Goal: Transaction & Acquisition: Purchase product/service

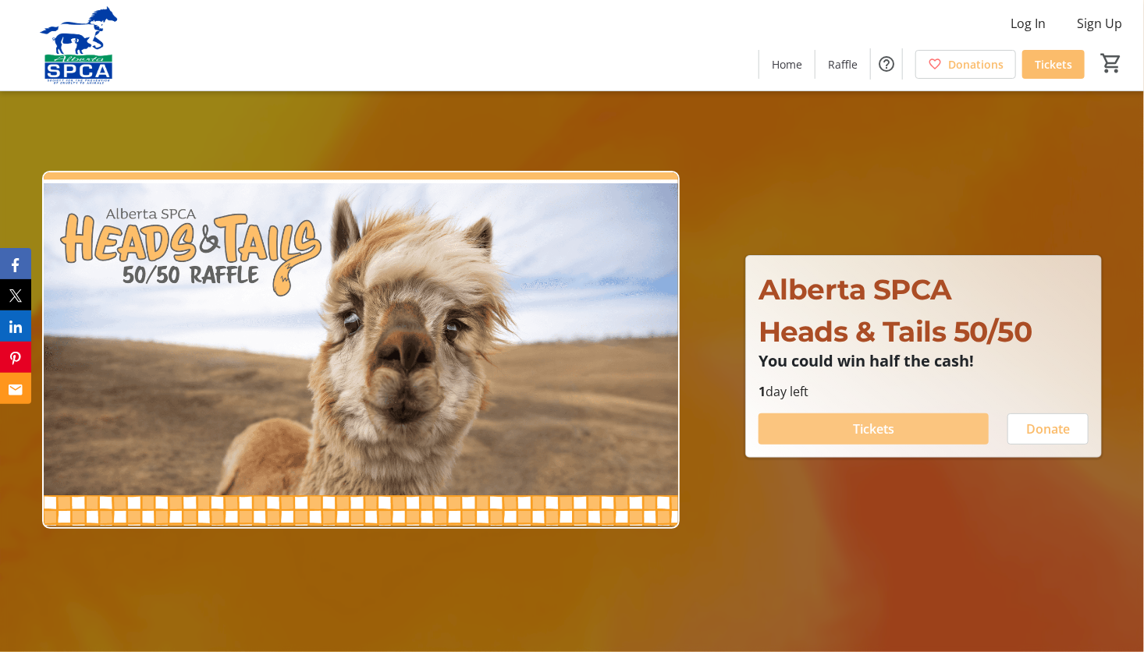
click at [869, 426] on span "Tickets" at bounding box center [873, 429] width 41 height 19
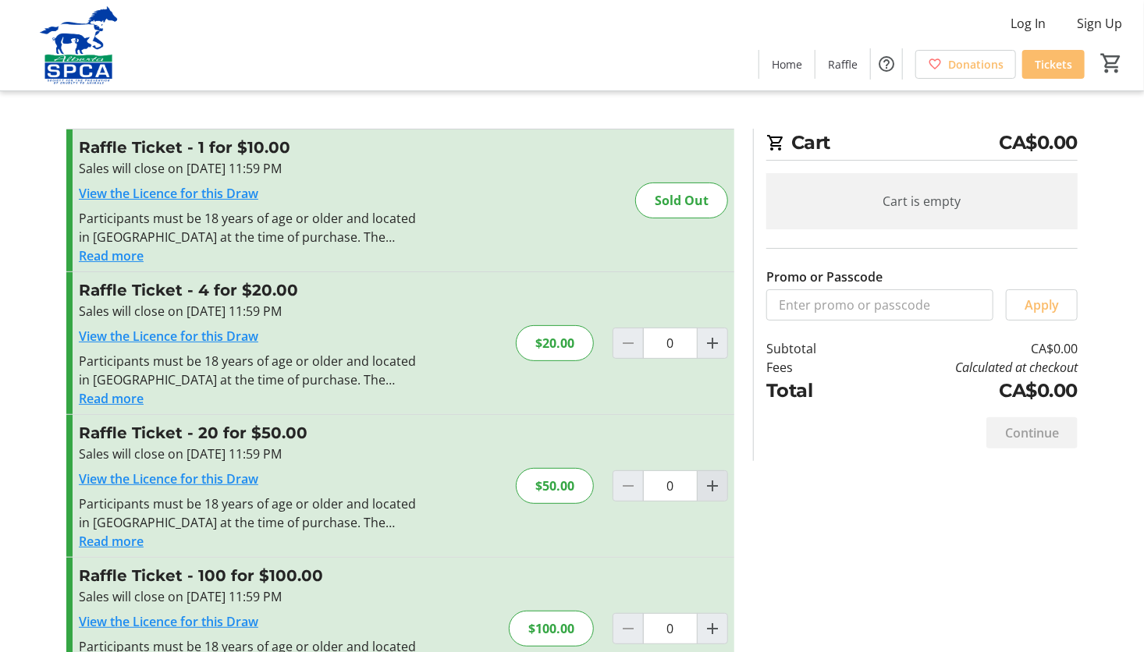
click at [710, 491] on mat-icon "Increment by one" at bounding box center [712, 486] width 19 height 19
type input "1"
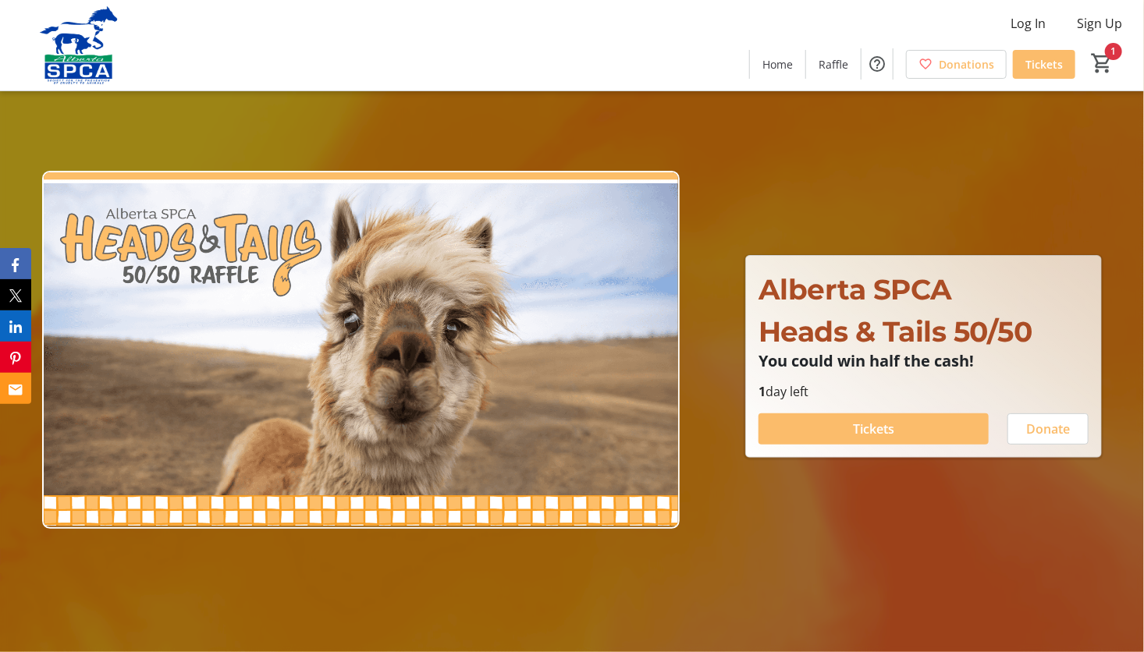
type input "1"
click at [290, 585] on div at bounding box center [572, 326] width 1144 height 652
click at [904, 425] on span at bounding box center [874, 429] width 230 height 37
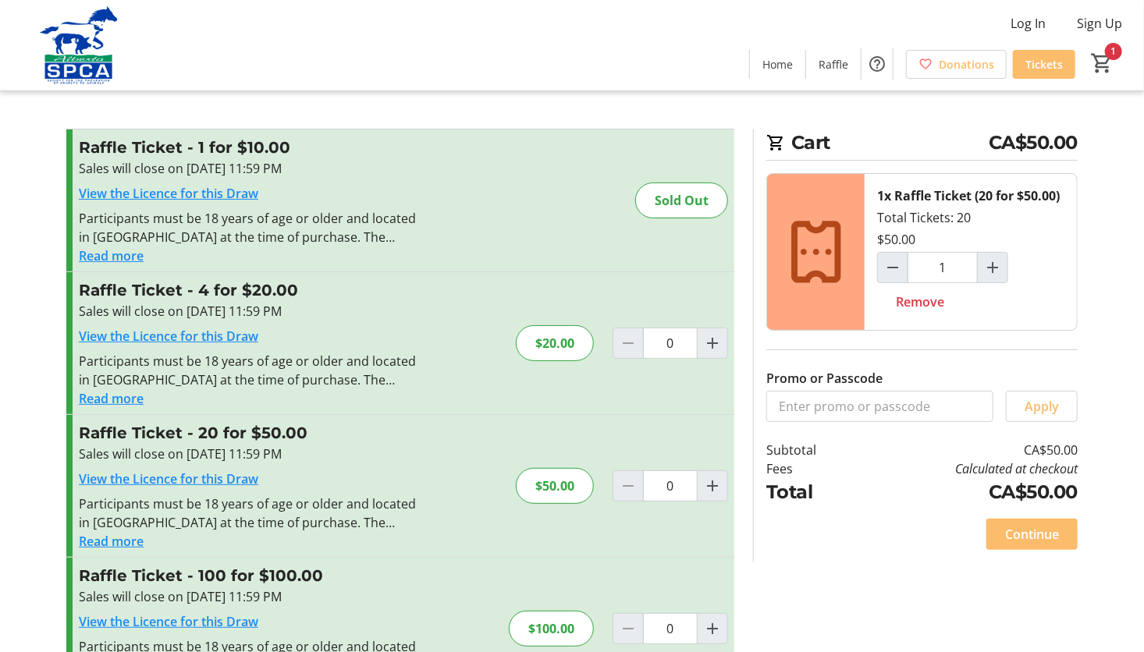
type input "1"
click at [1030, 531] on span "Continue" at bounding box center [1032, 534] width 54 height 19
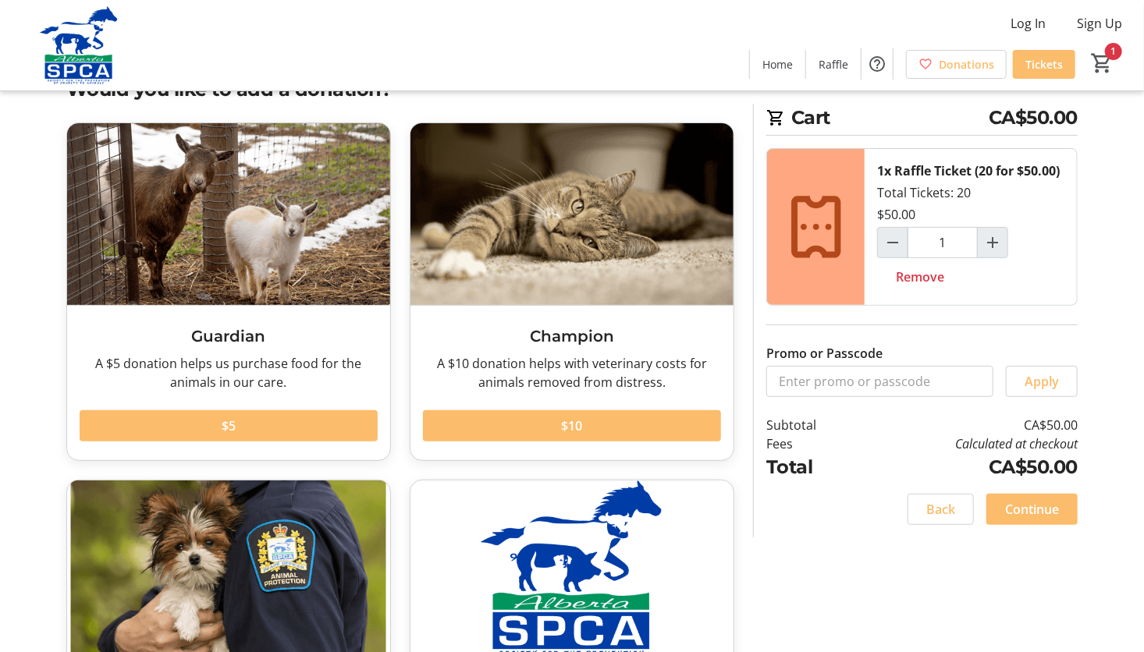
scroll to position [78, 0]
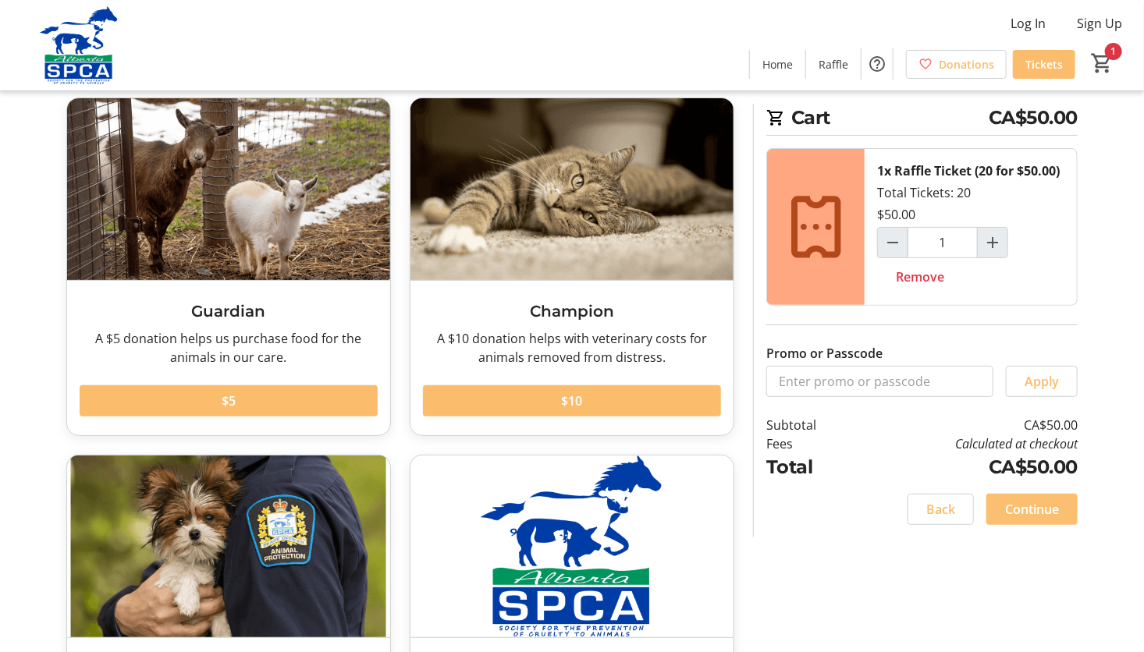
click at [1050, 509] on span "Continue" at bounding box center [1032, 509] width 54 height 19
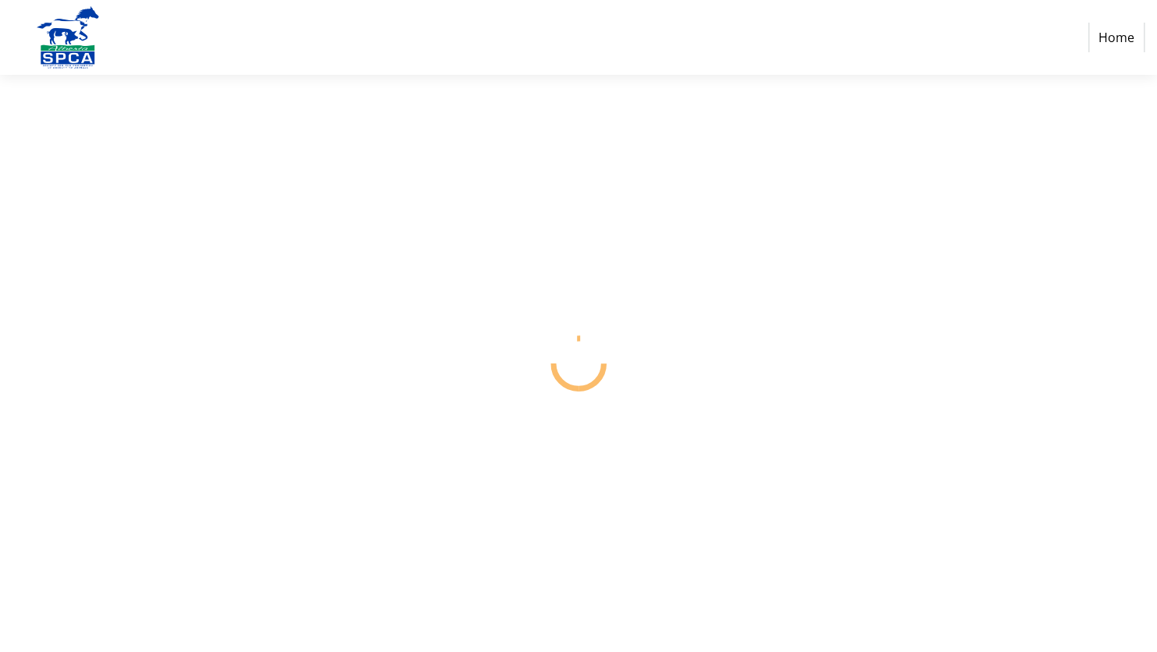
select select "CA"
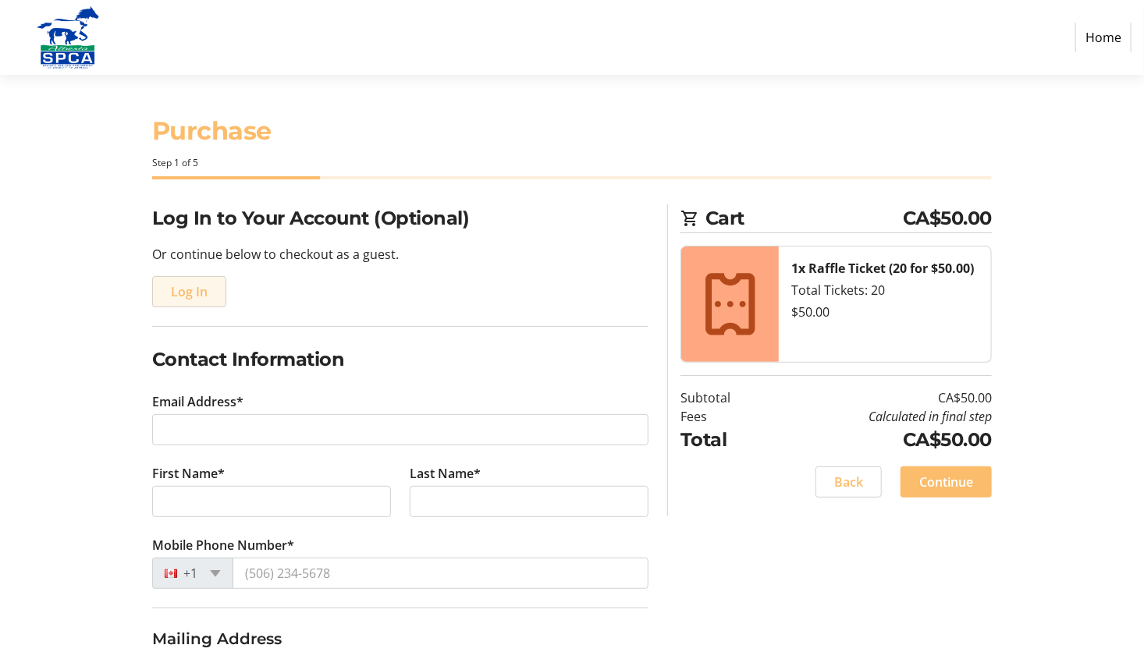
click at [202, 290] on span "Log In" at bounding box center [189, 292] width 37 height 19
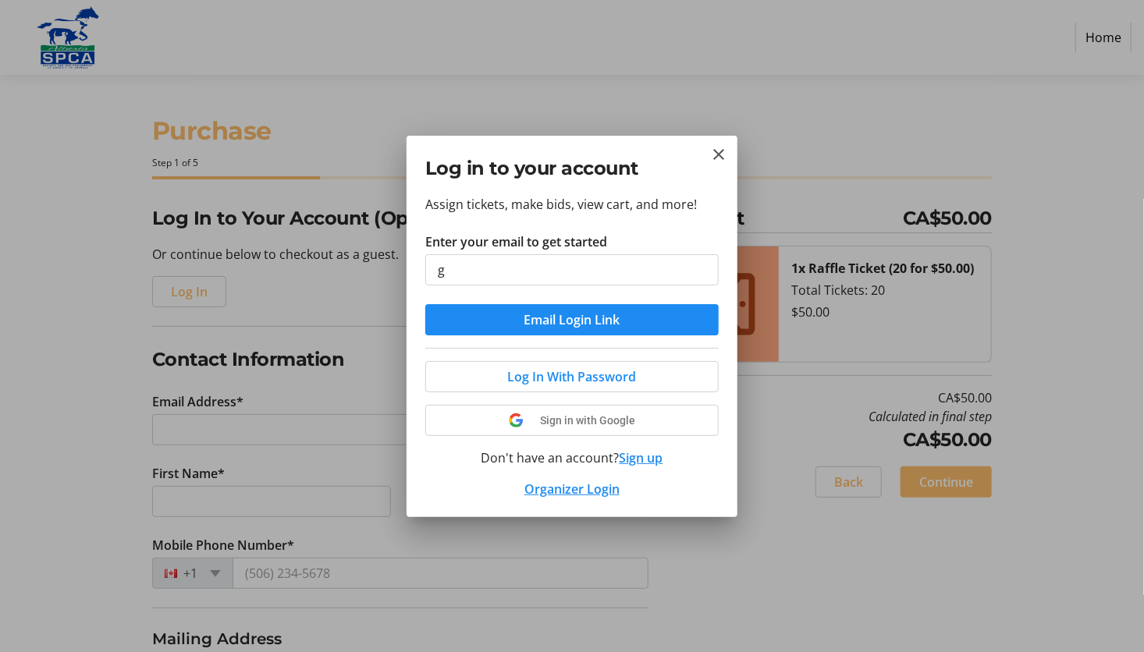
click at [734, 422] on div "Assign tickets, make bids, view cart, and more! Enter your email to get started…" at bounding box center [572, 356] width 331 height 322
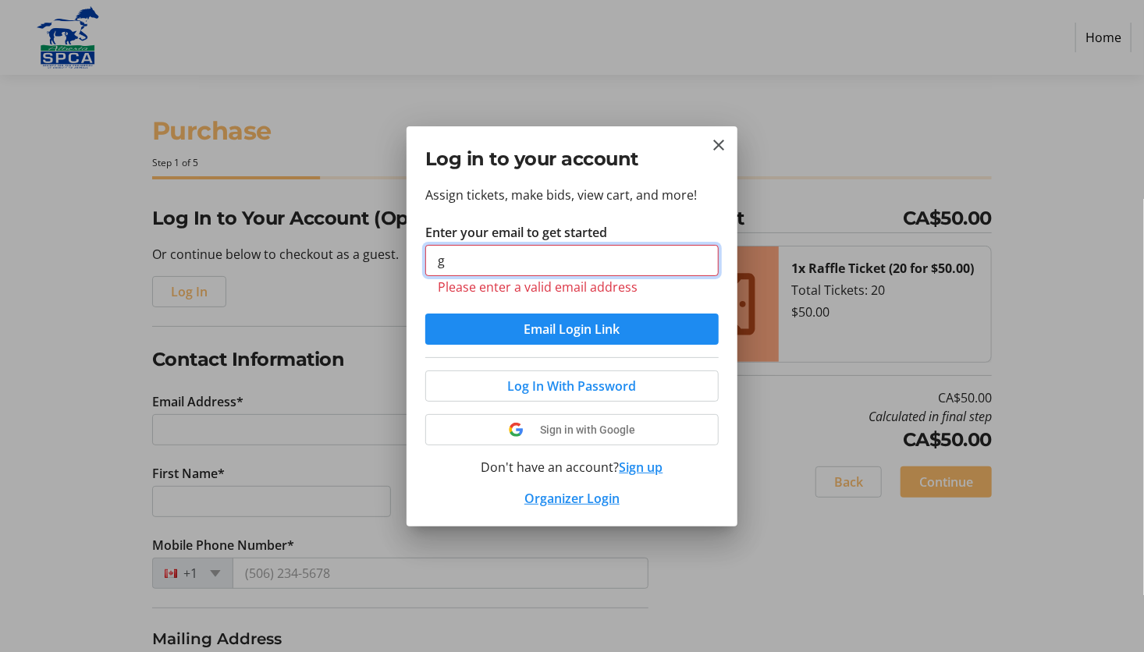
click at [471, 256] on input "g" at bounding box center [571, 260] width 293 height 31
type input "[EMAIL_ADDRESS][DOMAIN_NAME]"
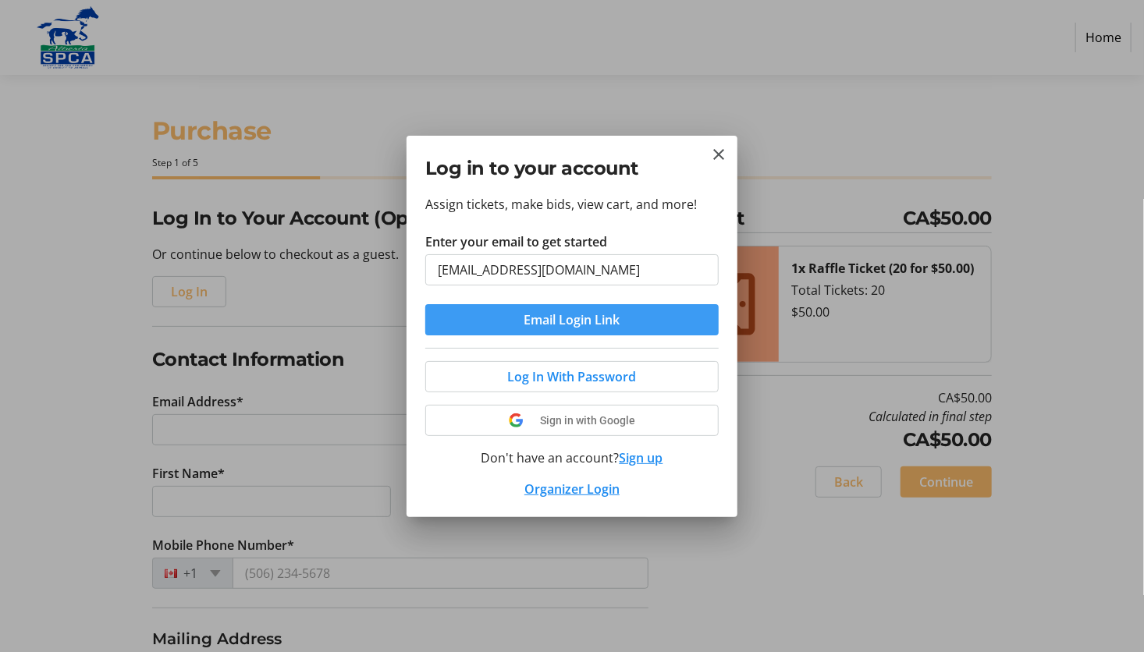
click at [556, 322] on span "Email Login Link" at bounding box center [572, 320] width 96 height 19
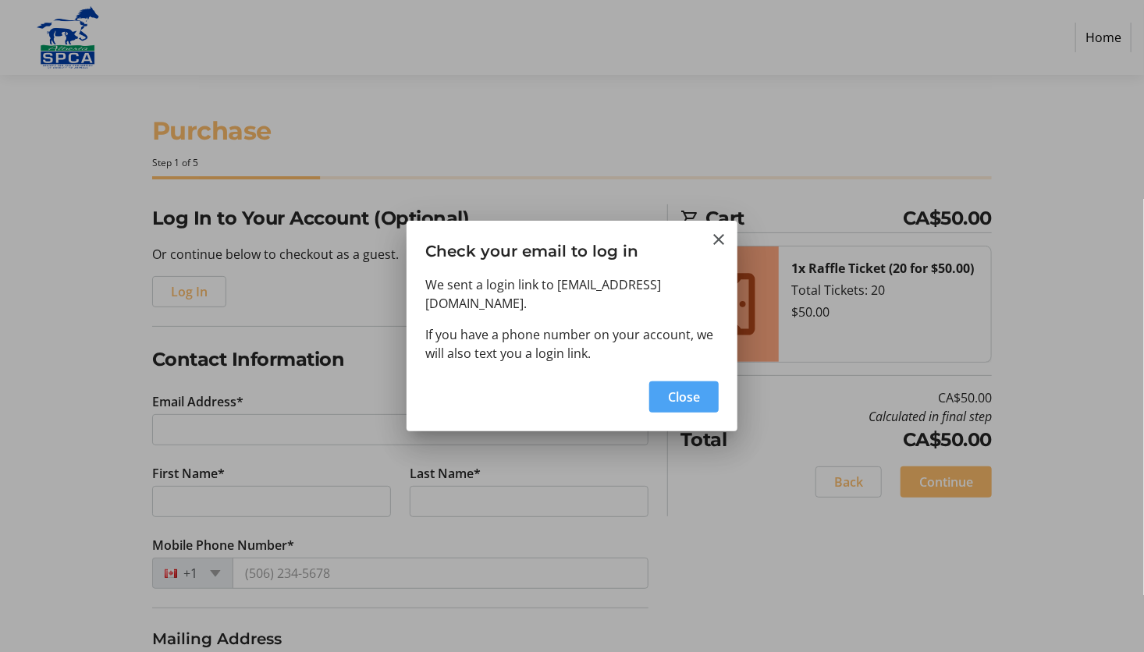
click at [709, 396] on span "button" at bounding box center [683, 397] width 69 height 37
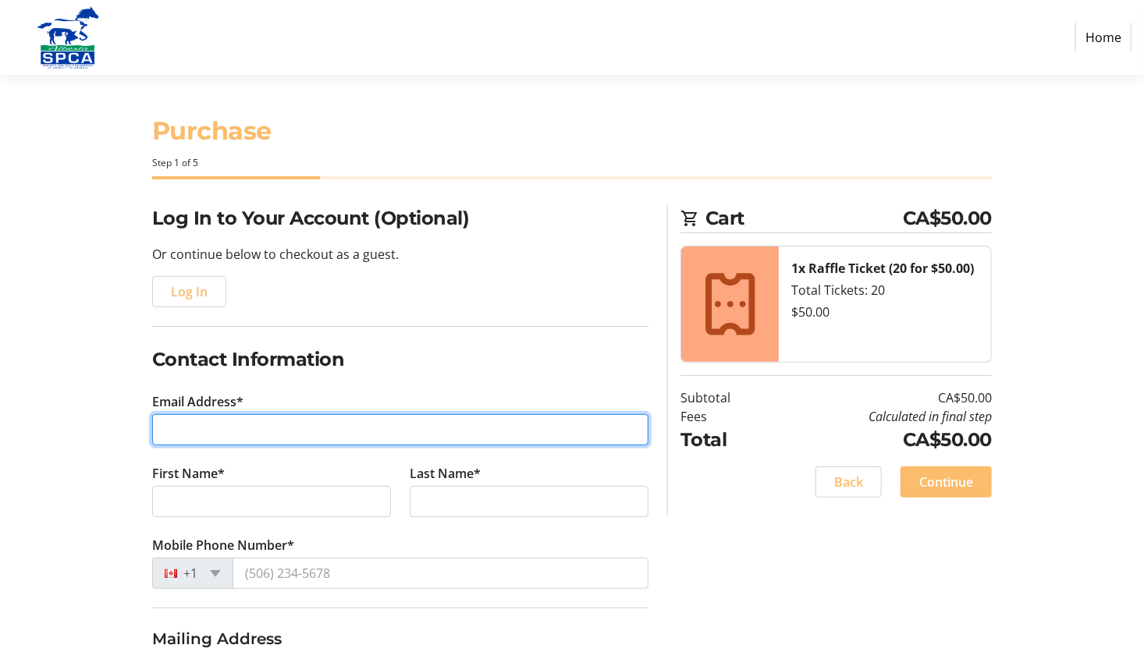
click at [232, 429] on input "Email Address*" at bounding box center [400, 429] width 496 height 31
type input "[EMAIL_ADDRESS][DOMAIN_NAME]"
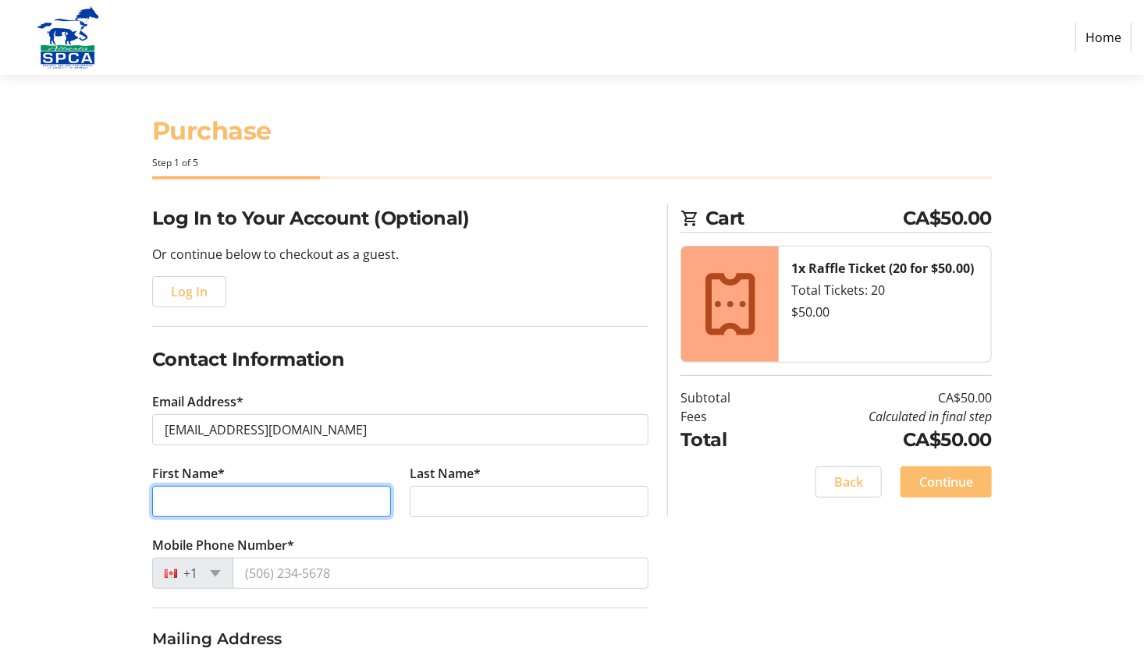
type input "[PERSON_NAME]"
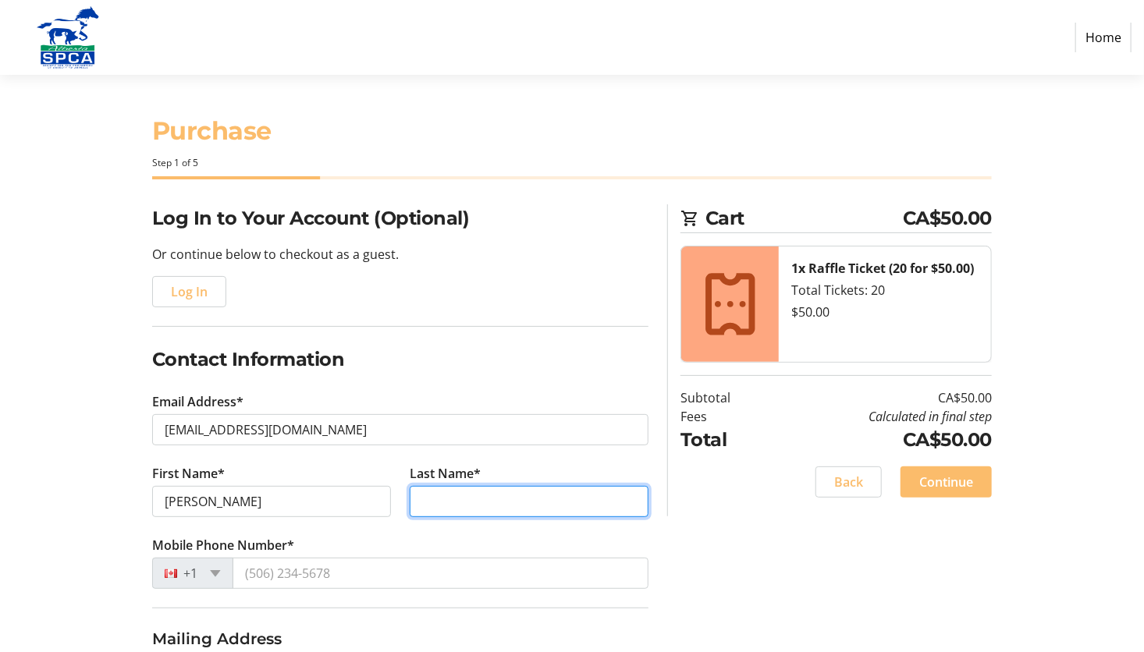
type input "[PERSON_NAME]"
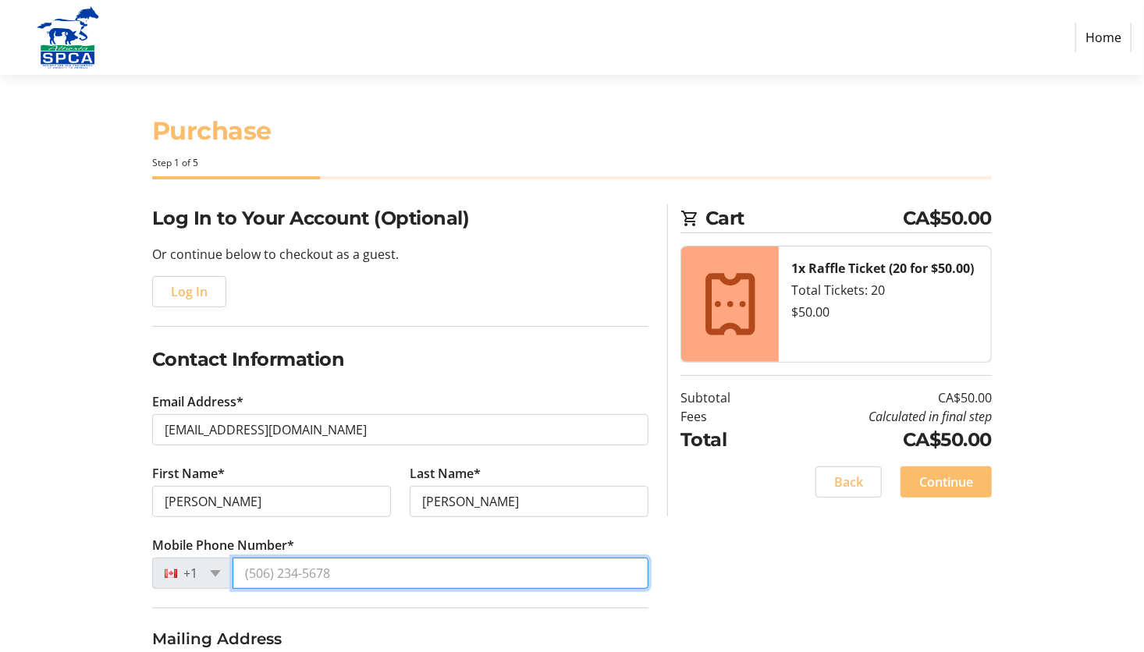
type input "[PHONE_NUMBER]"
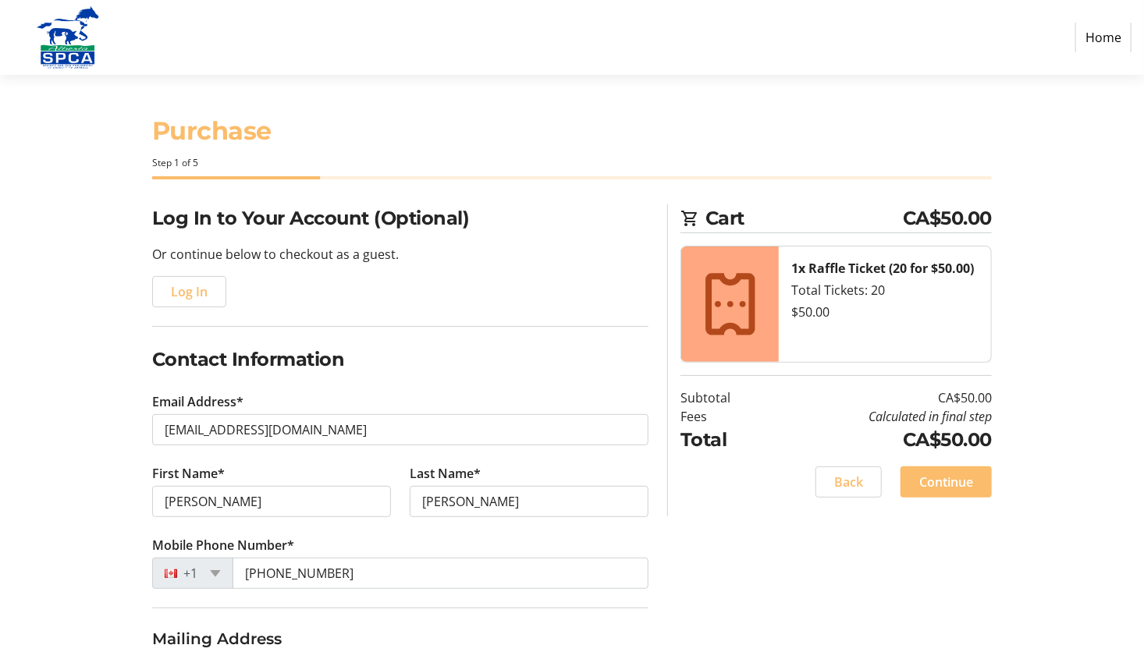
type input "[STREET_ADDRESS]"
type input "Box 532"
type input "[PERSON_NAME]"
type input "T0J 1P0"
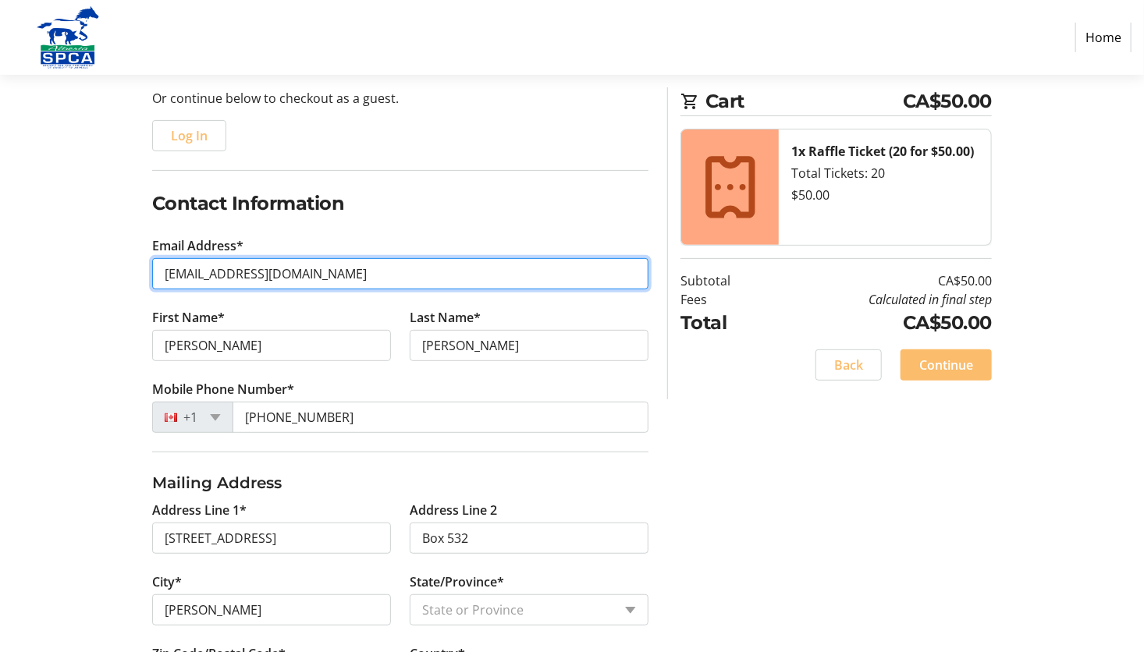
scroll to position [334, 0]
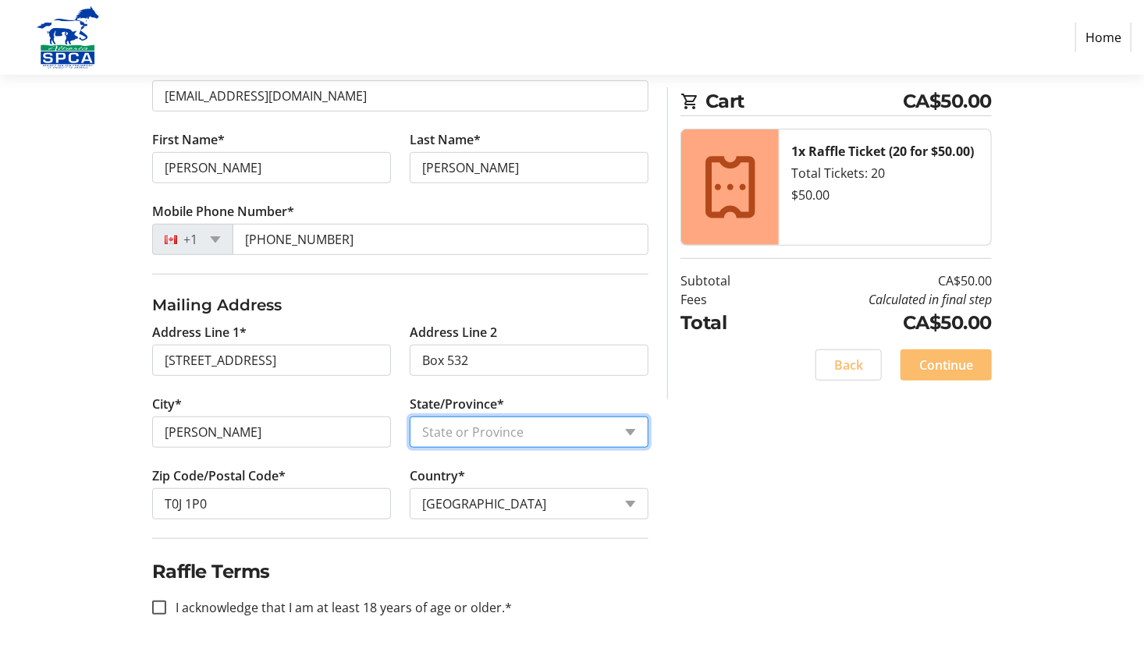
click at [632, 425] on select "State or Province State or Province [GEOGRAPHIC_DATA] [GEOGRAPHIC_DATA] [GEOGRA…" at bounding box center [529, 432] width 239 height 31
select select "AB"
click at [410, 417] on select "State or Province State or Province [GEOGRAPHIC_DATA] [GEOGRAPHIC_DATA] [GEOGRA…" at bounding box center [529, 432] width 239 height 31
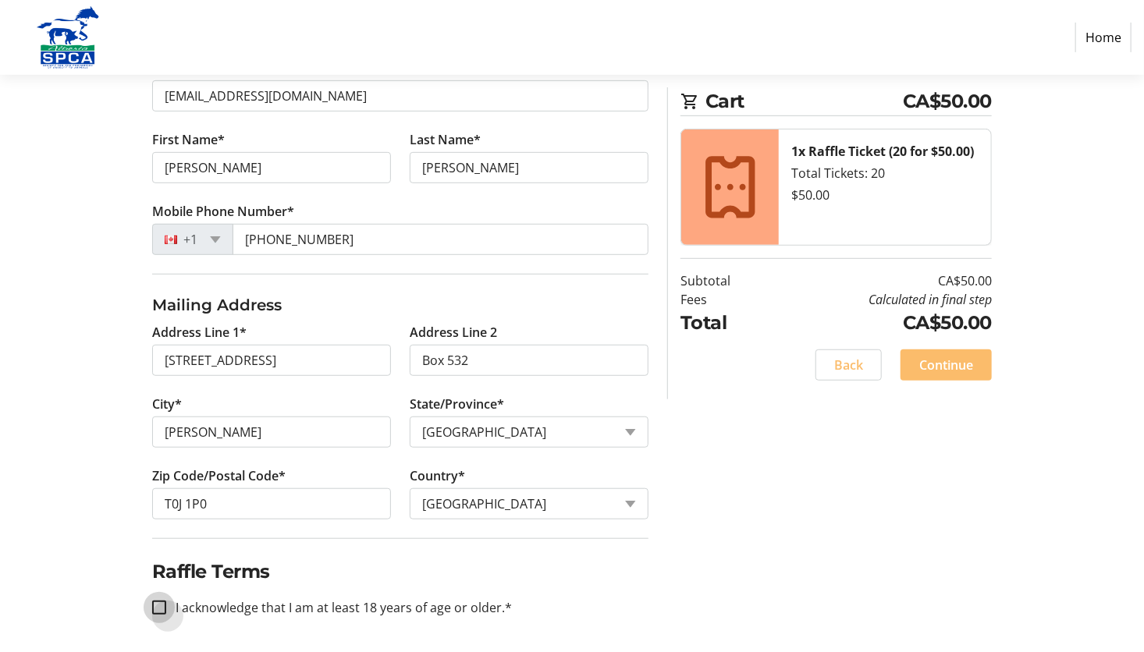
click at [162, 607] on input "I acknowledge that I am at least 18 years of age or older.*" at bounding box center [159, 608] width 14 height 14
checkbox input "true"
click at [947, 368] on span "Continue" at bounding box center [946, 365] width 54 height 19
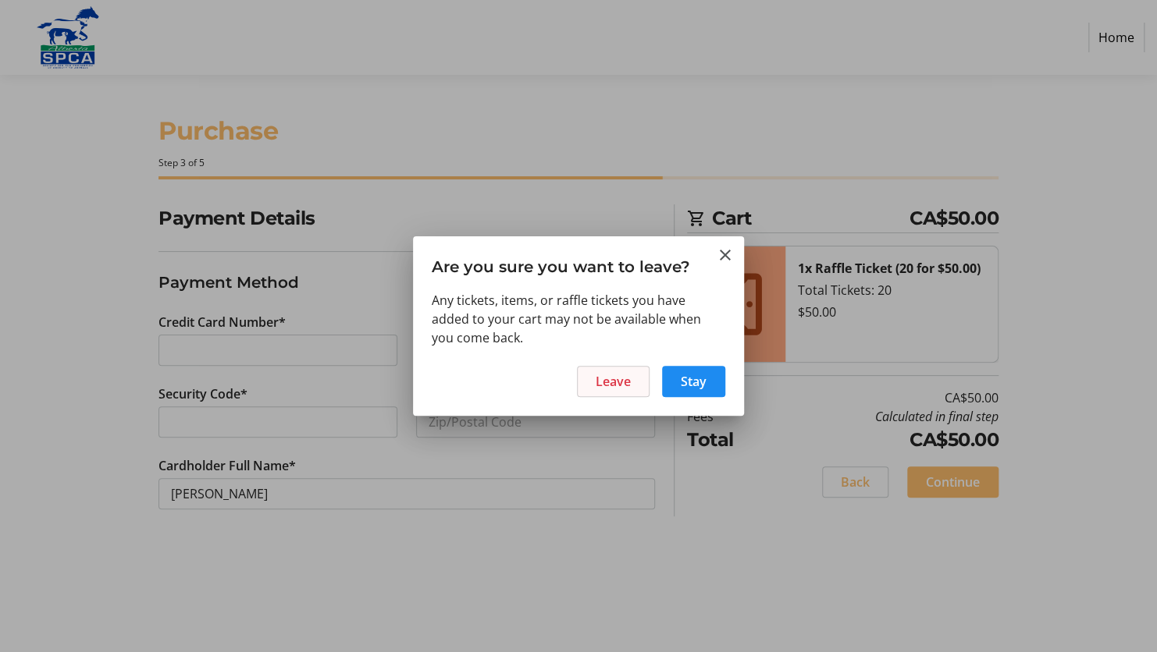
click at [628, 382] on span "Leave" at bounding box center [613, 381] width 35 height 19
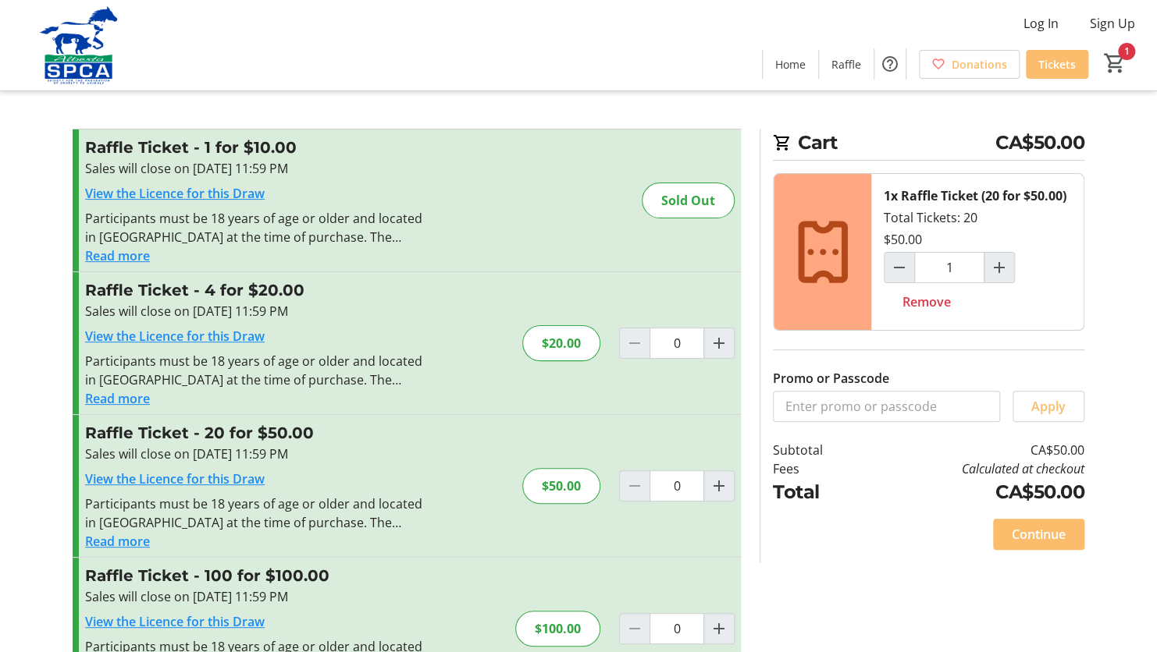
type input "1"
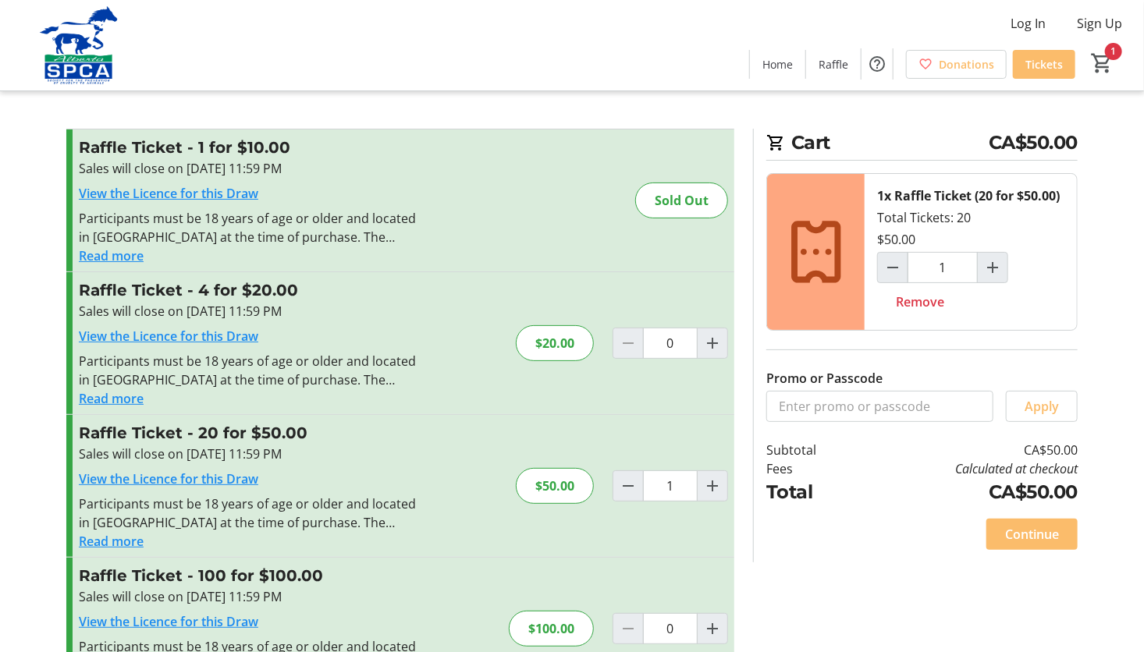
drag, startPoint x: 653, startPoint y: 0, endPoint x: 417, endPoint y: 44, distance: 240.5
click at [417, 44] on div "Log In Sign Up Home Raffle Donations Tickets 1" at bounding box center [572, 45] width 1144 height 91
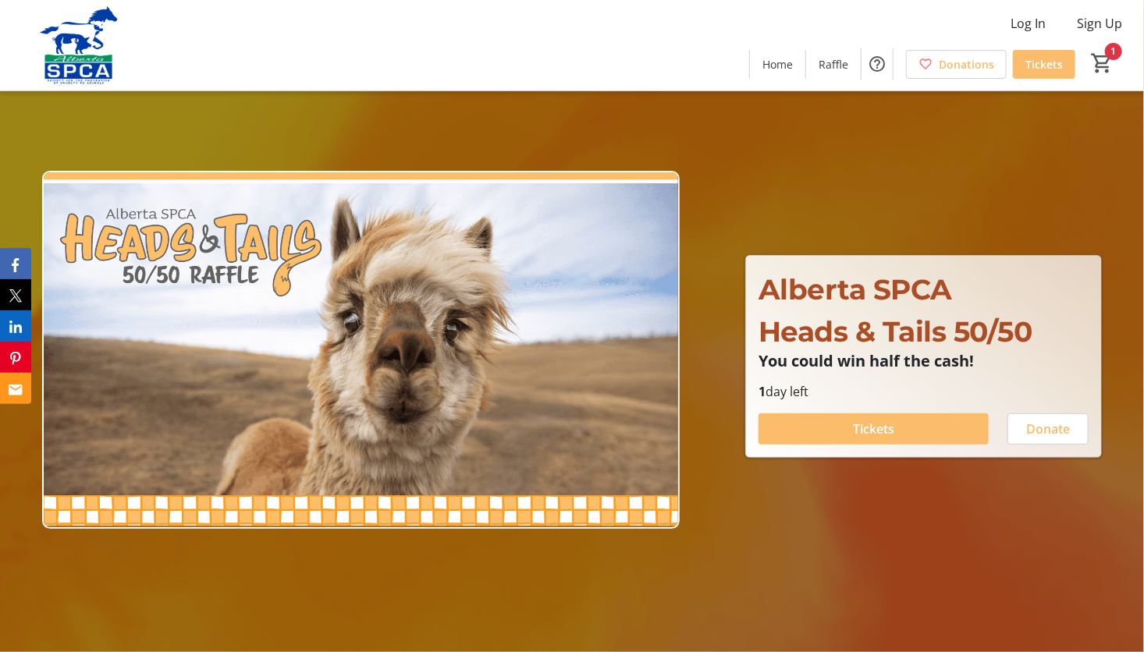
type input "1"
